Goal: Information Seeking & Learning: Learn about a topic

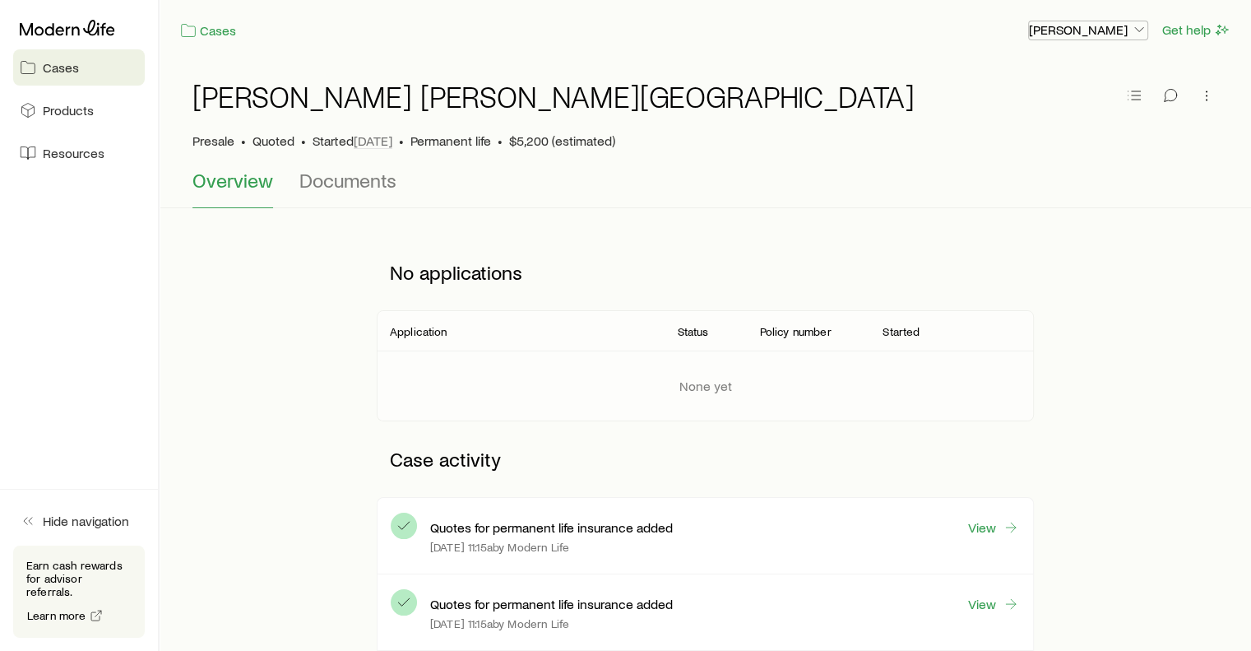
click at [1142, 27] on icon "button" at bounding box center [1139, 29] width 16 height 16
click at [1073, 110] on span "Commission schedule" at bounding box center [1051, 112] width 127 height 16
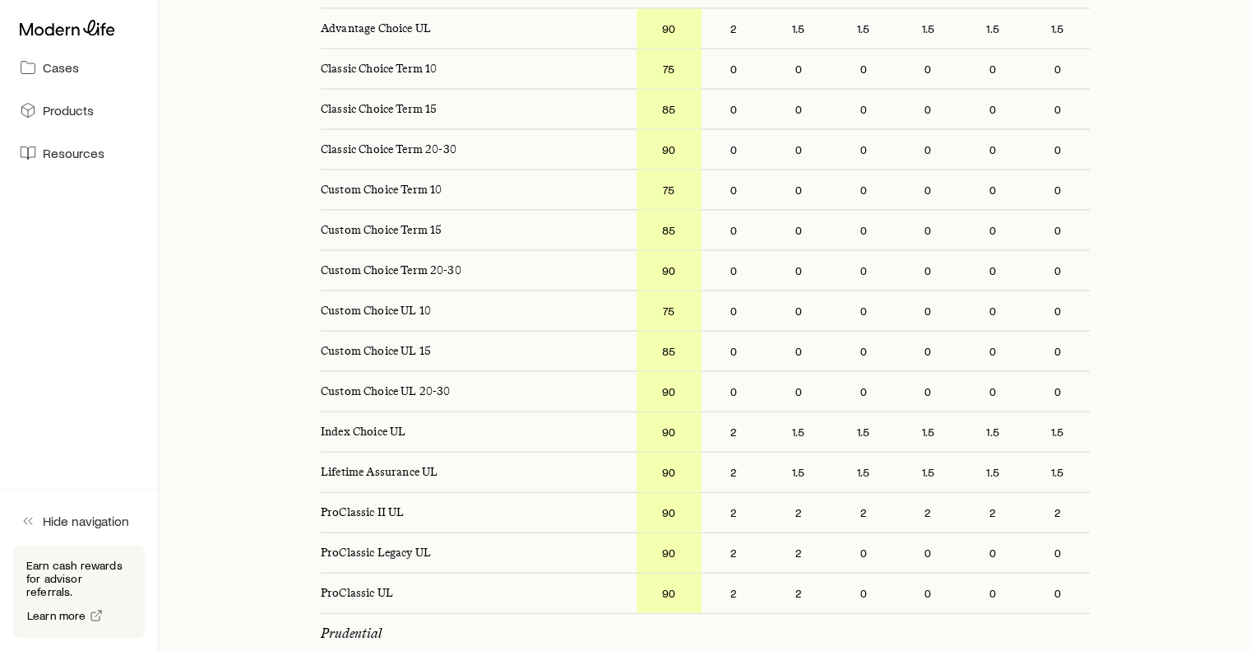
scroll to position [3511, 0]
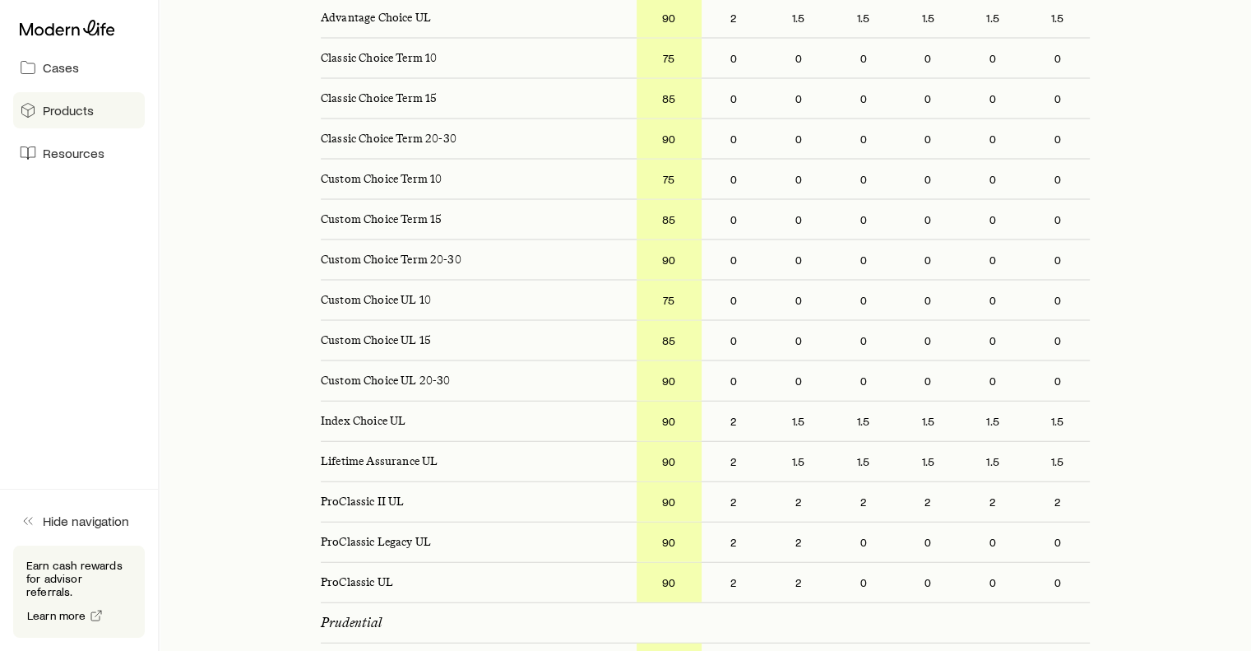
click at [82, 104] on span "Products" at bounding box center [68, 110] width 51 height 16
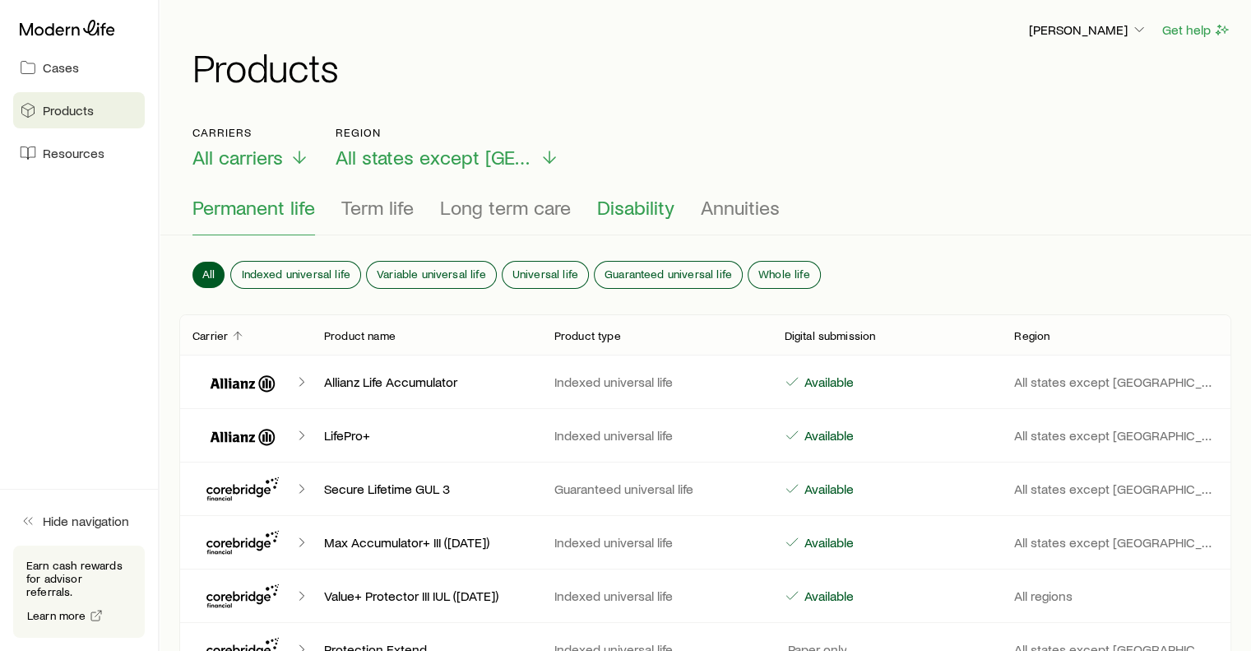
click at [641, 205] on span "Disability" at bounding box center [635, 207] width 77 height 23
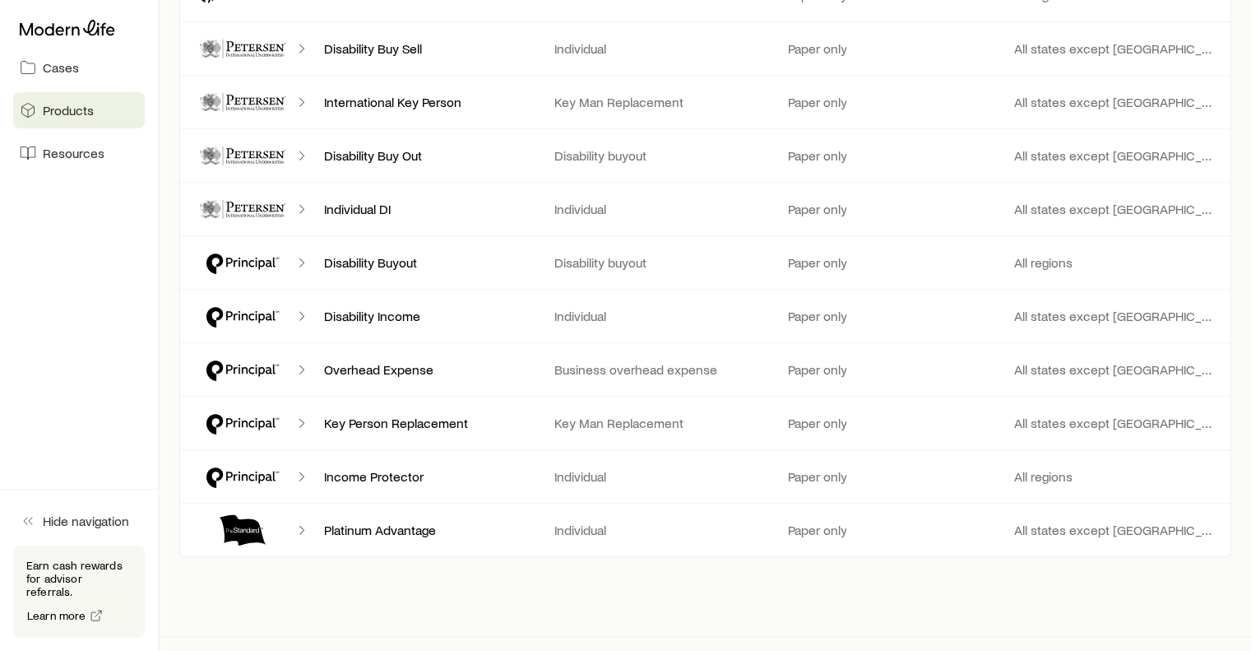
scroll to position [1246, 0]
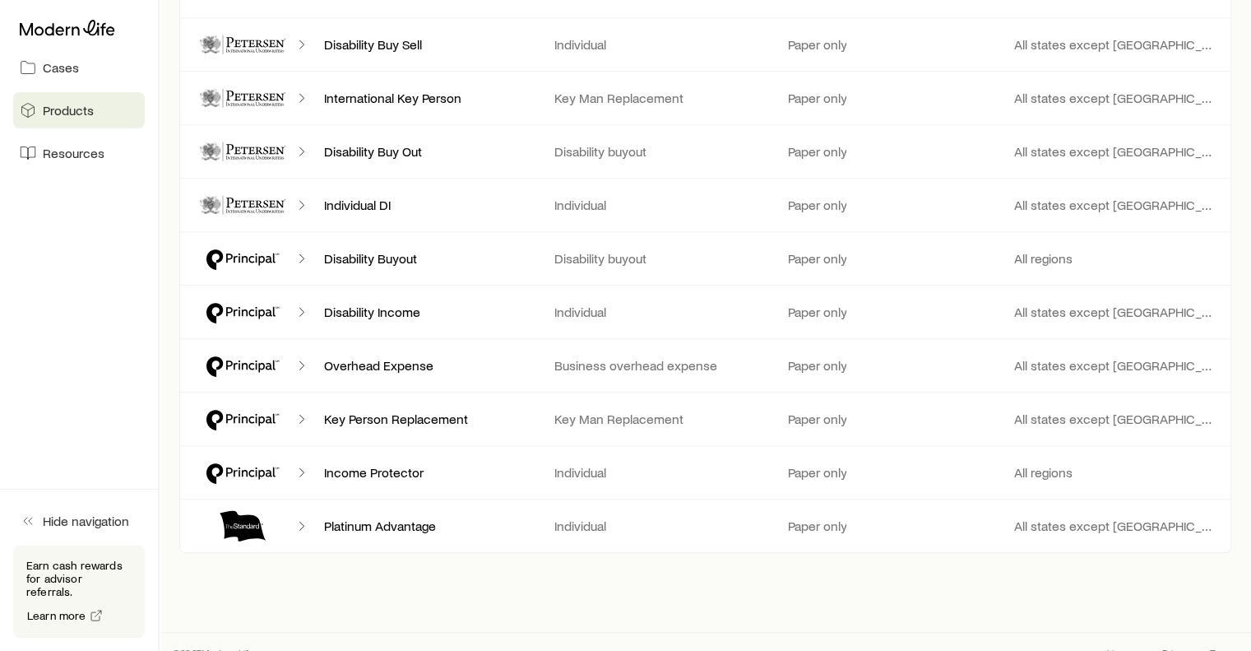
click at [304, 304] on icon "Client cases" at bounding box center [302, 312] width 16 height 16
click at [357, 304] on p "Disability Income" at bounding box center [426, 312] width 204 height 16
click at [625, 304] on p "Individual" at bounding box center [656, 312] width 204 height 16
click at [808, 299] on div "Disability Income Individual Paper only All states except NY" at bounding box center [705, 311] width 1052 height 53
click at [1040, 308] on p "All states except NY" at bounding box center [1116, 312] width 204 height 16
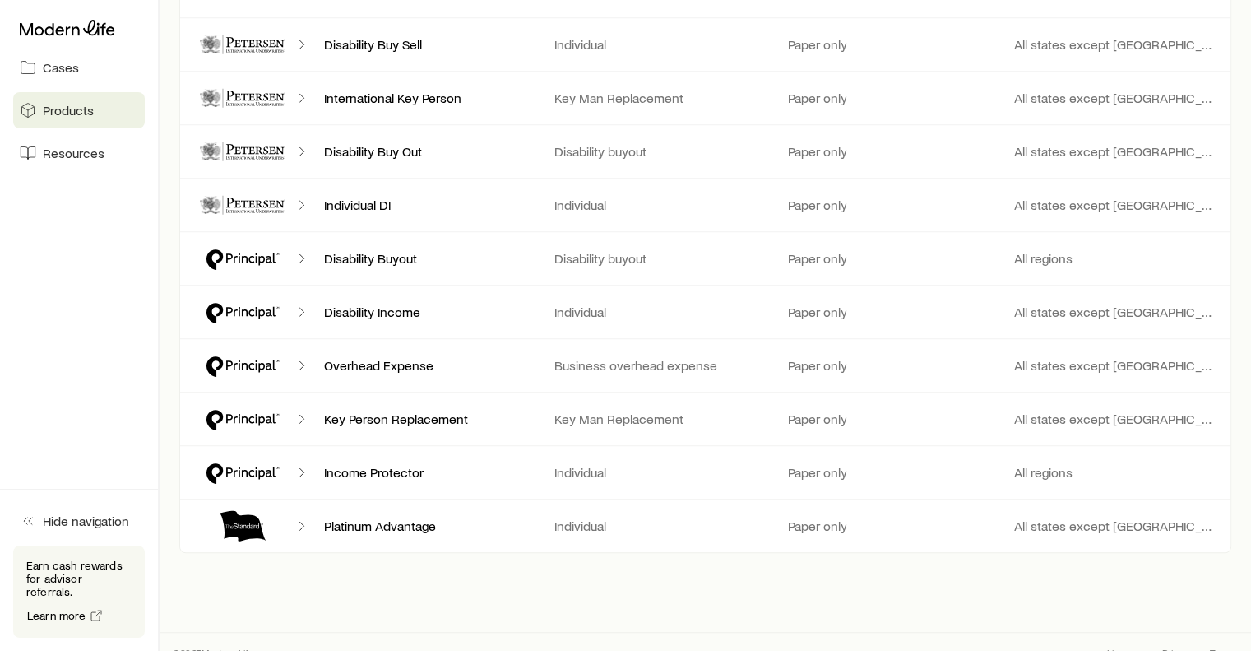
click at [234, 301] on icon "Client cases" at bounding box center [242, 311] width 99 height 39
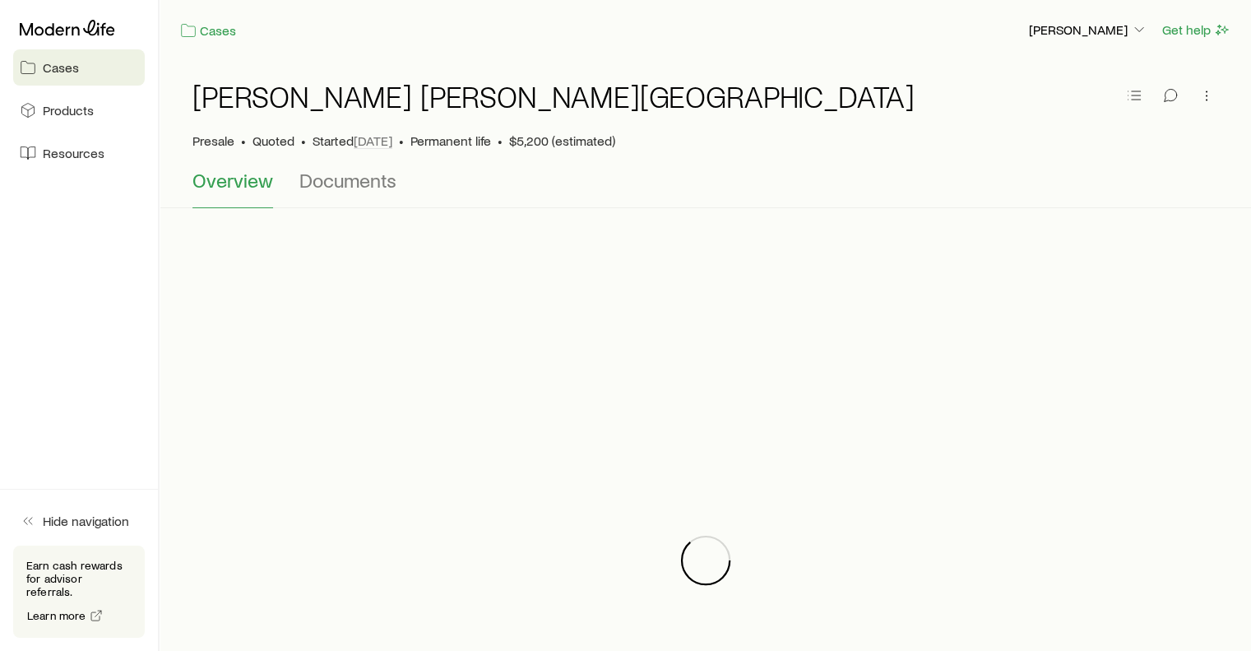
click at [63, 64] on span "Cases" at bounding box center [61, 67] width 36 height 16
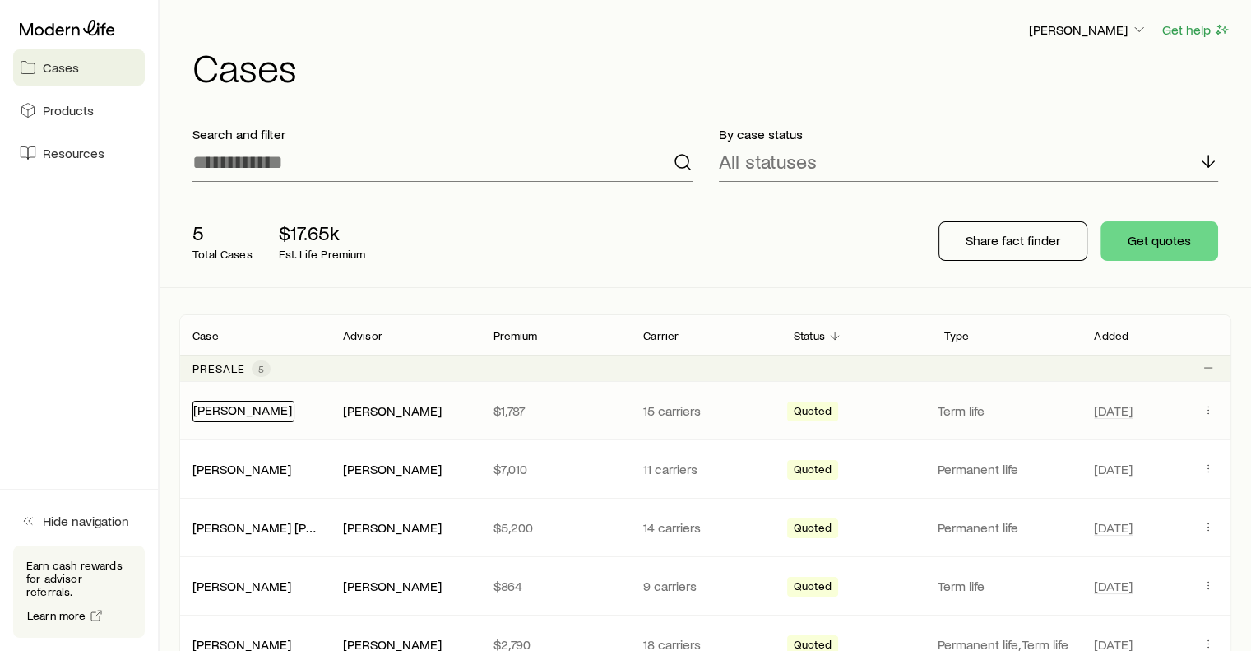
click at [268, 407] on link "[PERSON_NAME]" at bounding box center [242, 409] width 99 height 16
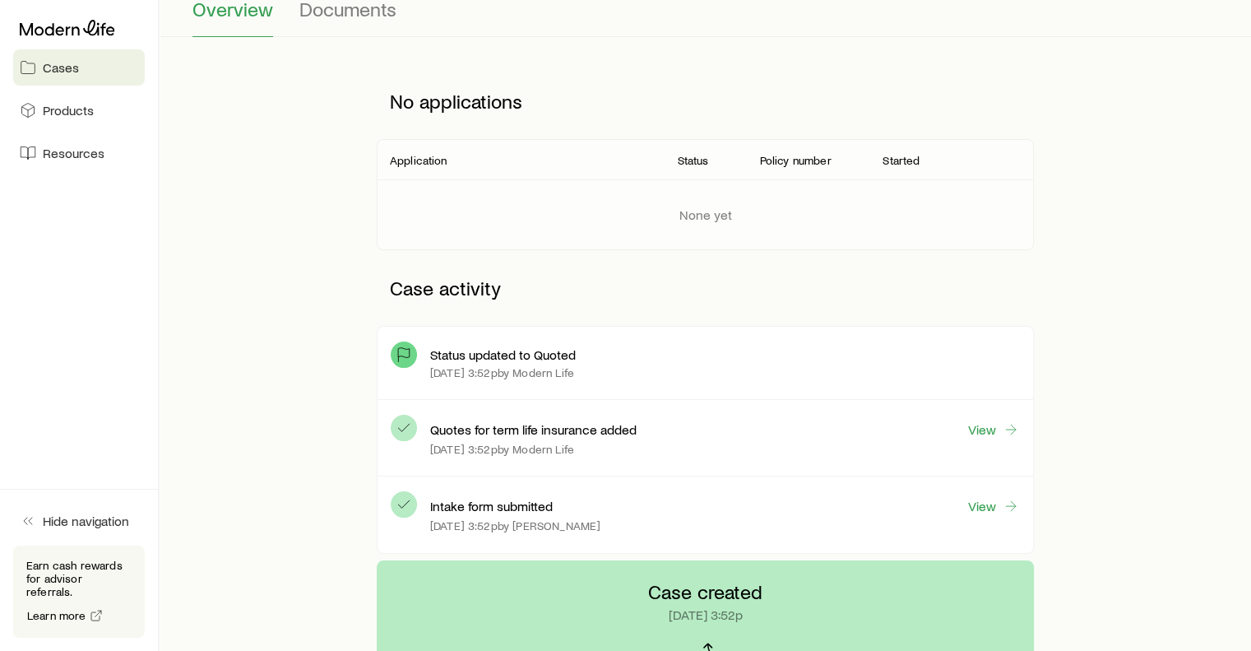
scroll to position [176, 0]
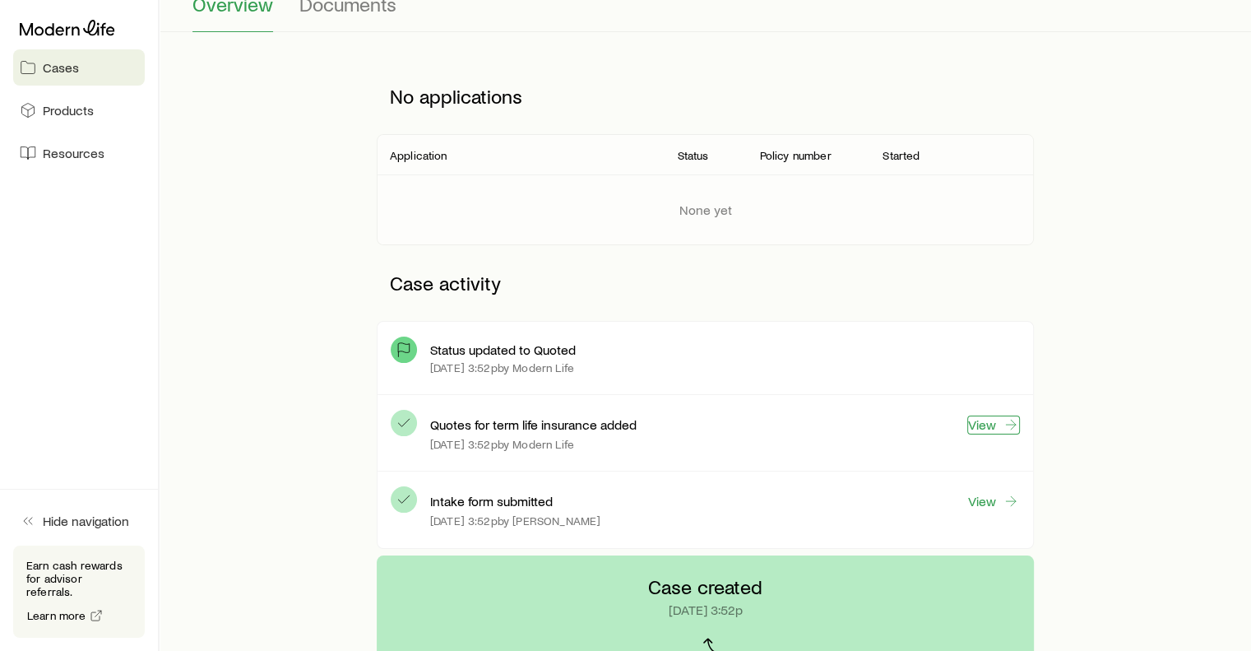
click at [1004, 419] on icon at bounding box center [1011, 424] width 16 height 16
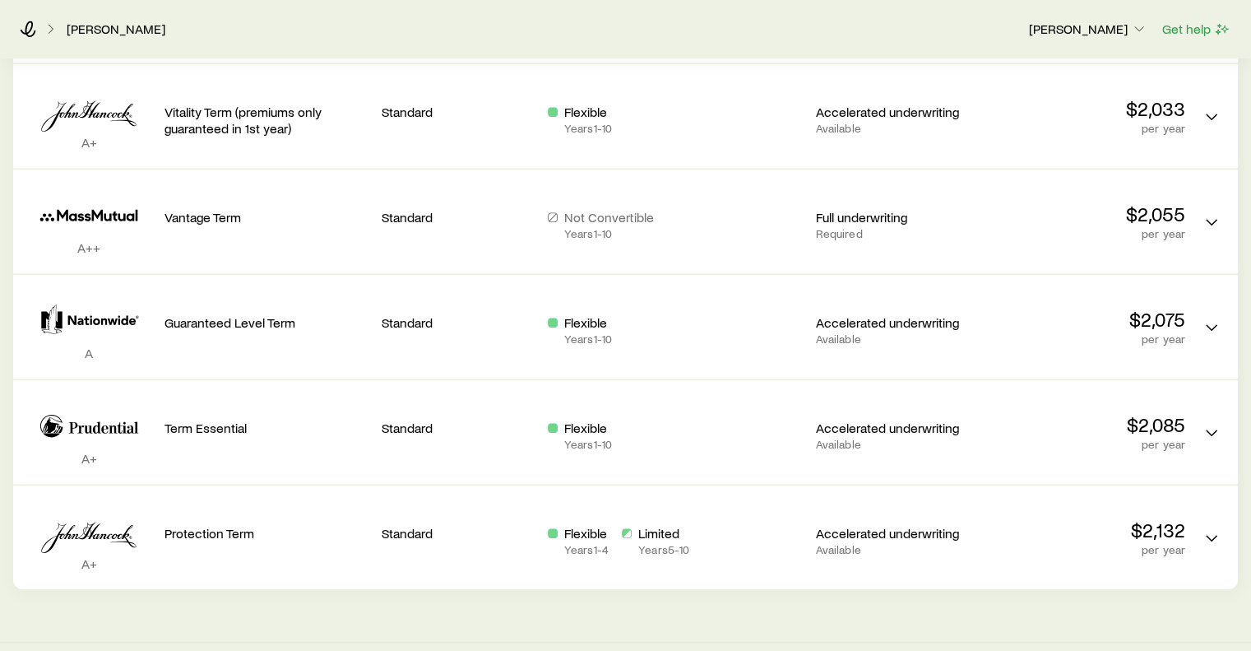
scroll to position [1550, 0]
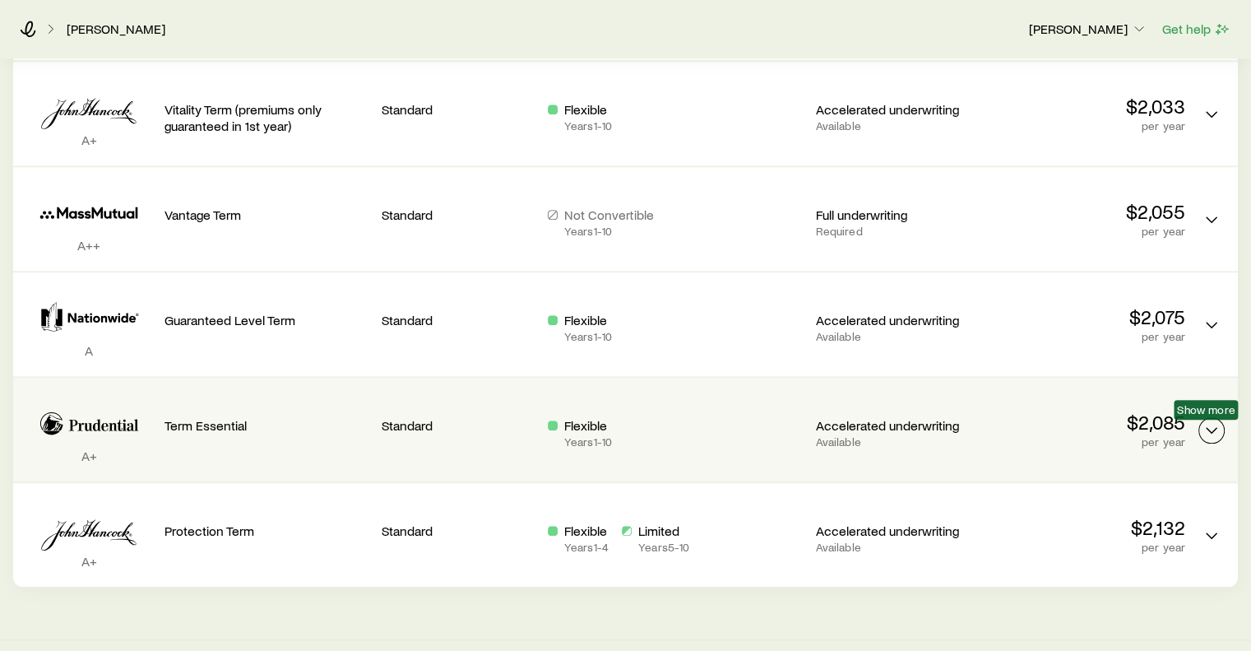
click at [1211, 432] on polyline "Term quotes" at bounding box center [1212, 430] width 10 height 5
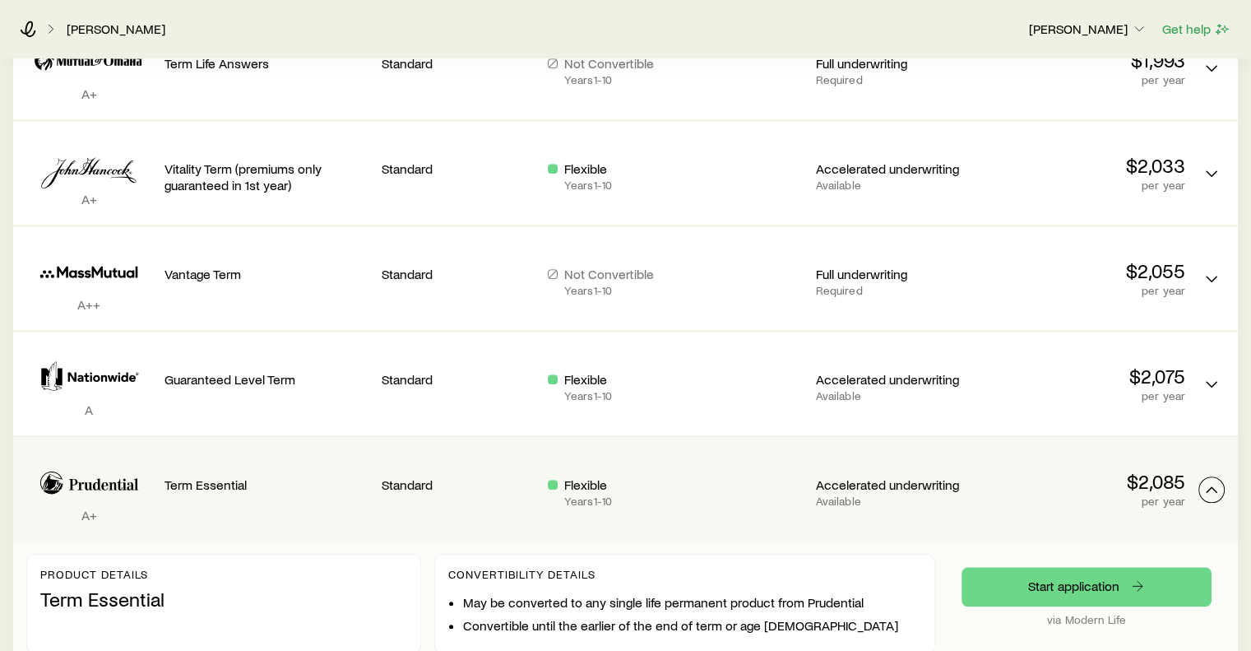
scroll to position [1489, 0]
